Goal: Task Accomplishment & Management: Understand process/instructions

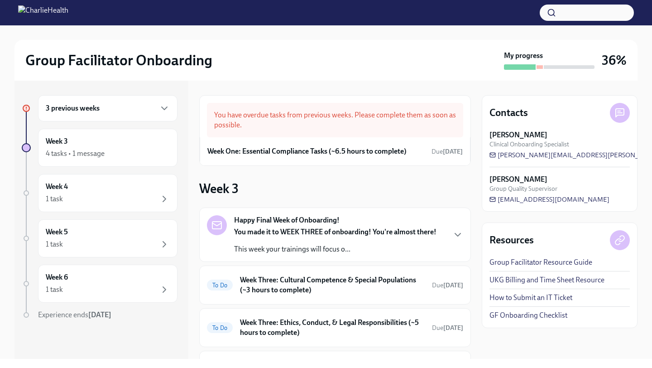
click at [142, 110] on div "3 previous weeks" at bounding box center [108, 108] width 124 height 11
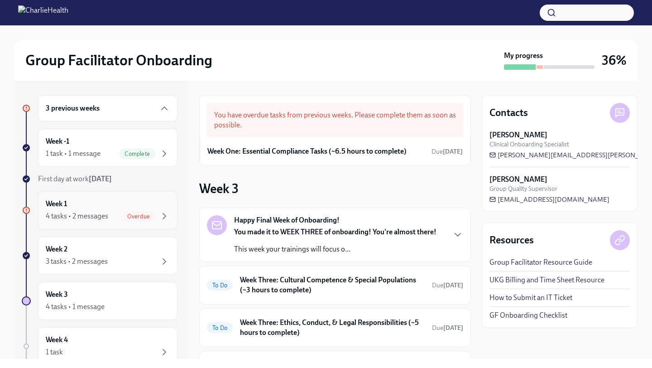
click at [129, 211] on div "Overdue" at bounding box center [139, 216] width 34 height 11
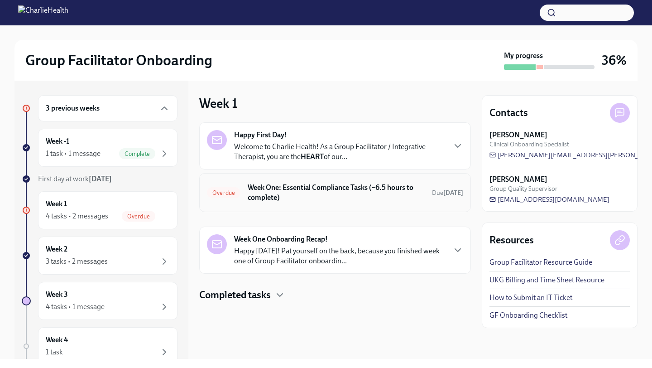
click at [298, 192] on h6 "Week One: Essential Compliance Tasks (~6.5 hours to complete)" at bounding box center [336, 192] width 177 height 20
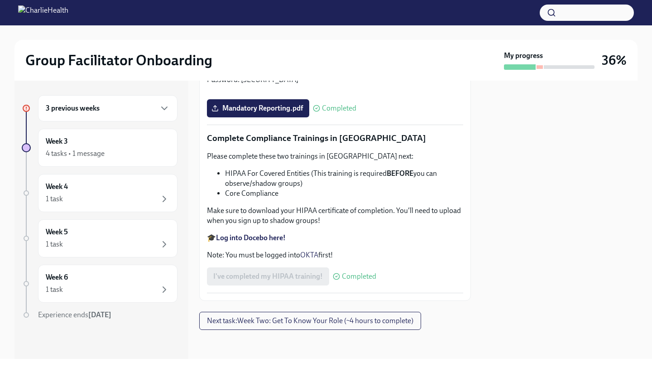
scroll to position [2132, 0]
click at [278, 317] on span "Next task : Week Two: Get To Know Your Role (~4 hours to complete)" at bounding box center [310, 320] width 206 height 9
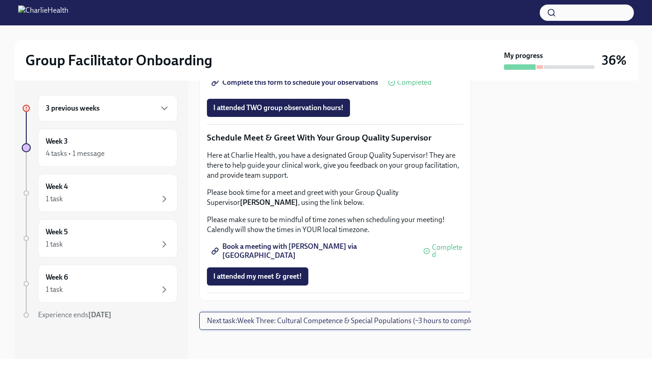
scroll to position [883, 0]
click at [286, 323] on span "Next task : Week Three: Cultural Competence & Special Populations (~3 hours to …" at bounding box center [344, 320] width 275 height 9
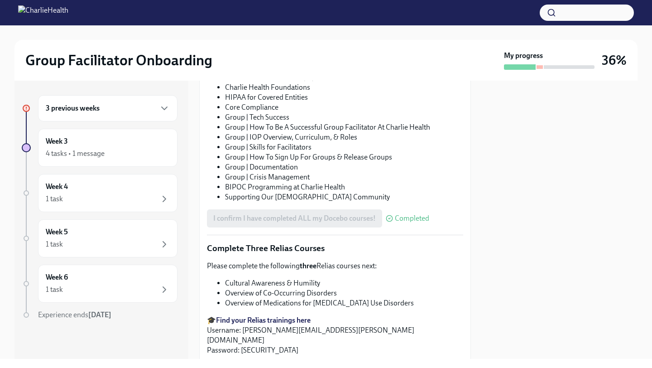
scroll to position [650, 0]
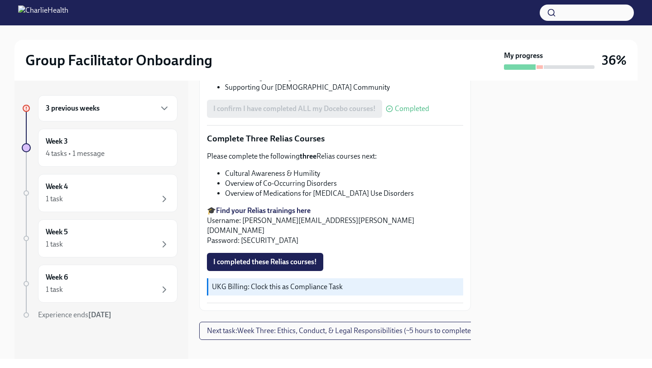
click at [125, 105] on div "3 previous weeks" at bounding box center [108, 108] width 124 height 11
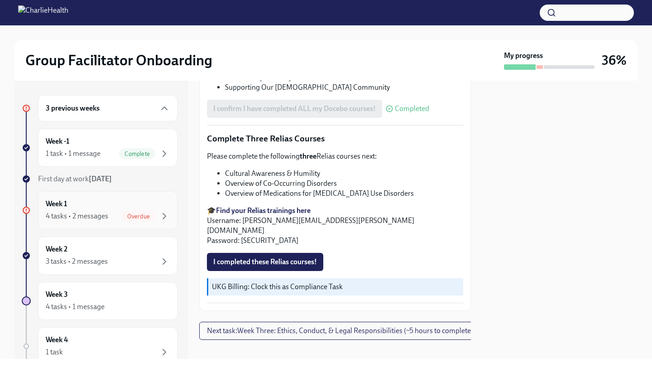
click at [96, 205] on div "Week 1 4 tasks • 2 messages Overdue" at bounding box center [108, 210] width 124 height 23
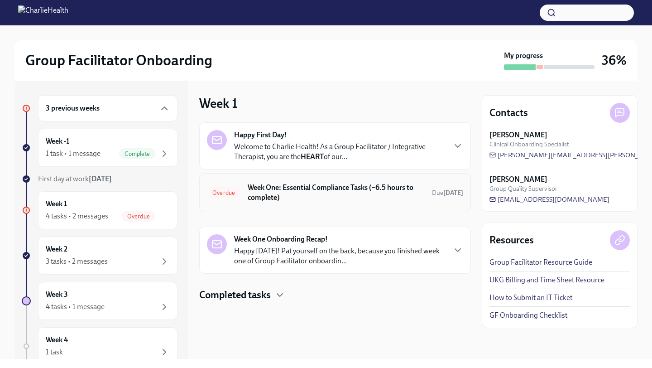
click at [242, 194] on div "Overdue Week One: Essential Compliance Tasks (~6.5 hours to complete) Due [DATE]" at bounding box center [335, 193] width 256 height 24
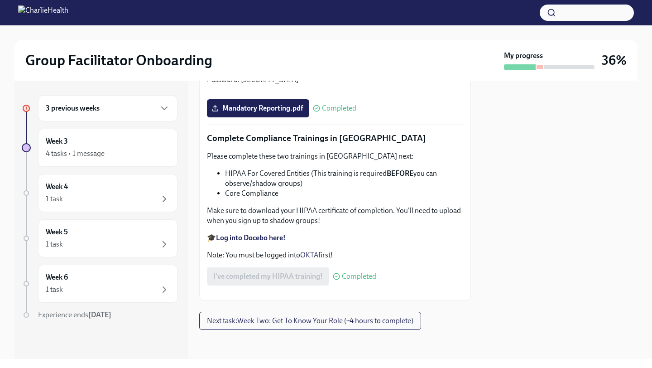
scroll to position [2132, 0]
click at [119, 107] on div "3 previous weeks" at bounding box center [108, 108] width 124 height 11
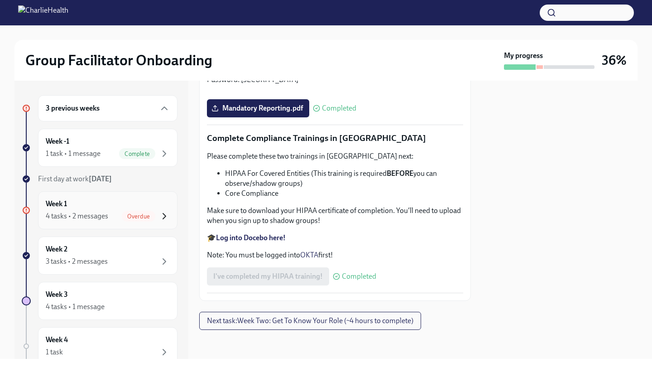
click at [167, 216] on icon "button" at bounding box center [164, 216] width 11 height 11
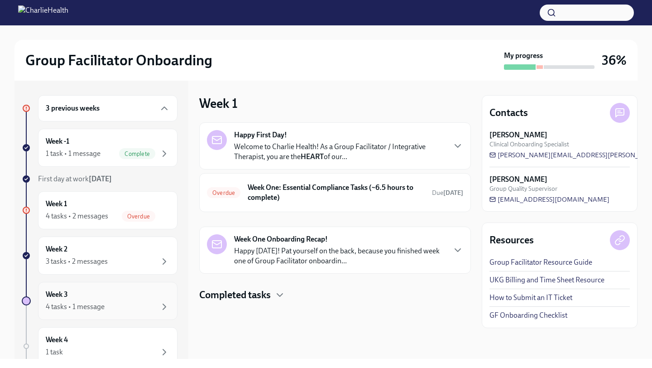
click at [87, 319] on div "Week 3 4 tasks • 1 message" at bounding box center [107, 301] width 139 height 38
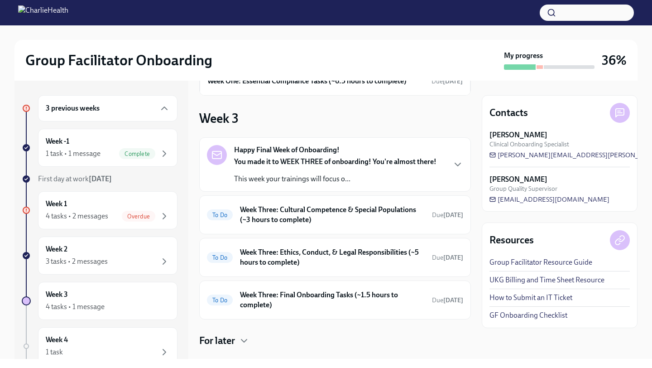
scroll to position [88, 0]
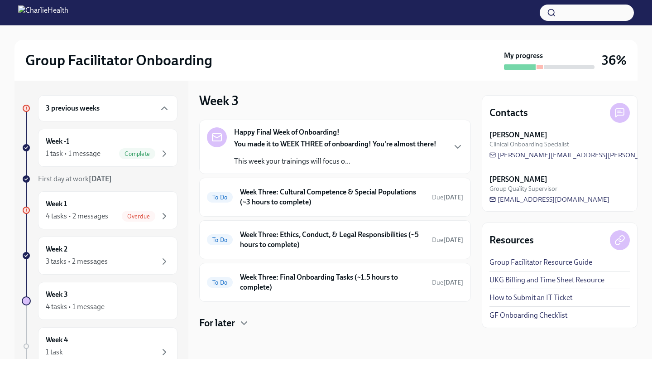
click at [376, 143] on strong "You made it to WEEK THREE of onboarding! You're almost there!" at bounding box center [335, 143] width 202 height 9
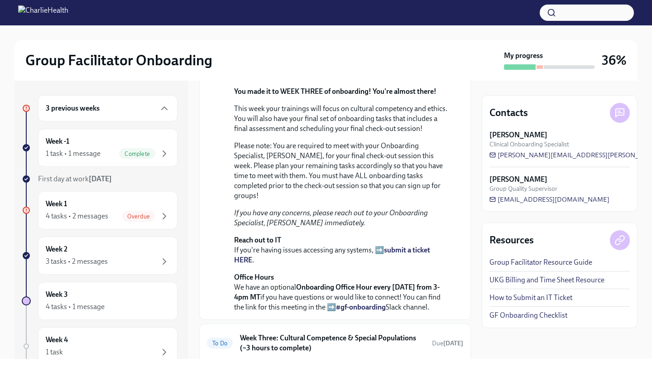
scroll to position [170, 0]
